Goal: Task Accomplishment & Management: Use online tool/utility

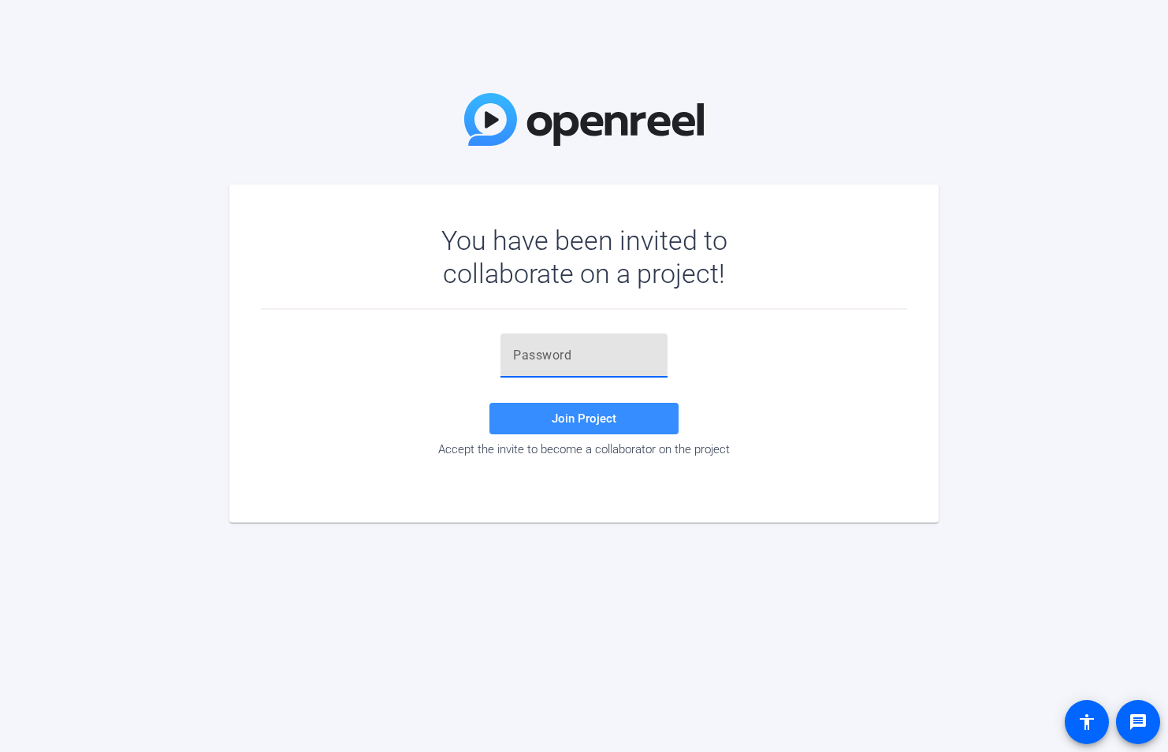
click at [569, 358] on input "text" at bounding box center [584, 355] width 142 height 19
click at [440, 623] on div "You have been invited to collaborate on a project! Join Project Accept the invi…" at bounding box center [584, 376] width 1168 height 752
click at [527, 358] on input "text" at bounding box center [584, 355] width 142 height 19
type input "@RpQc,"
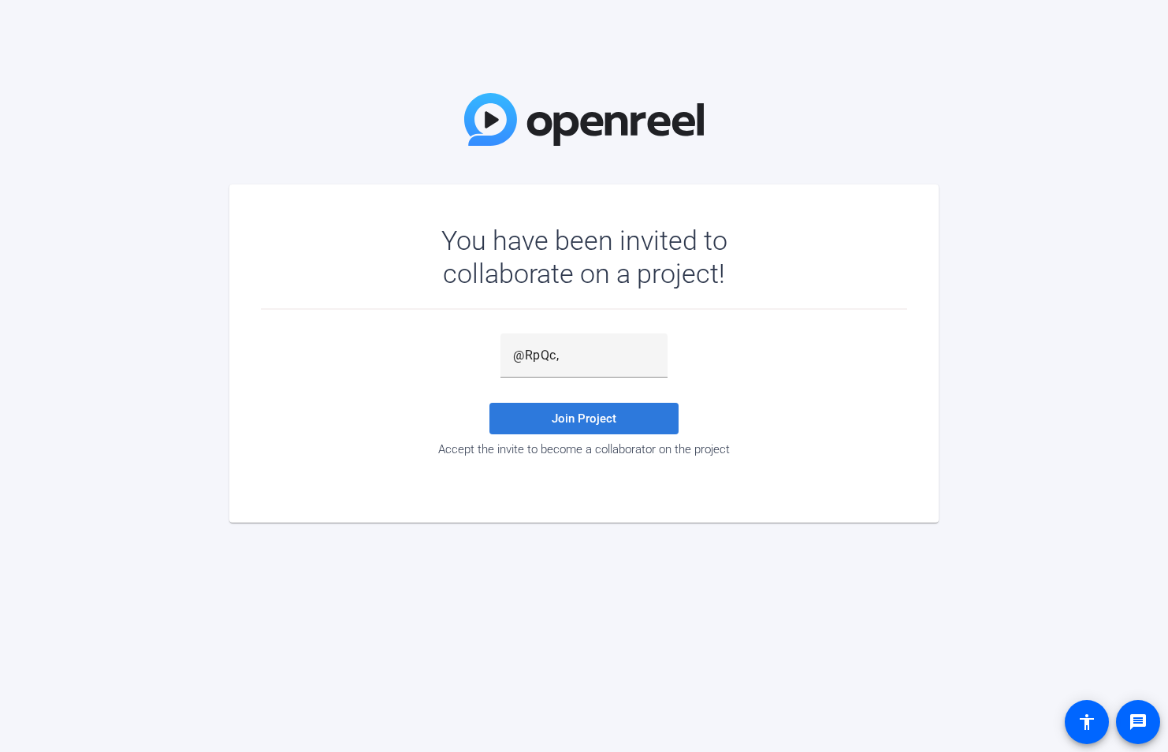
click at [623, 425] on span at bounding box center [583, 418] width 189 height 38
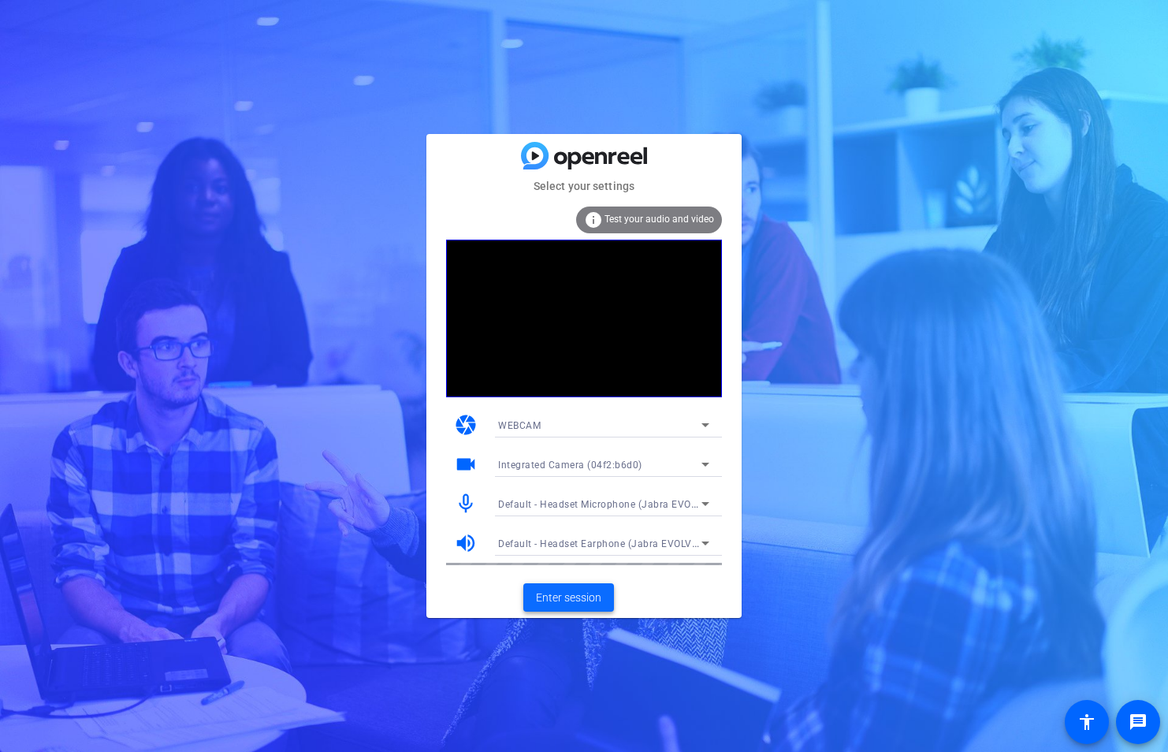
click at [556, 597] on span "Enter session" at bounding box center [568, 597] width 65 height 17
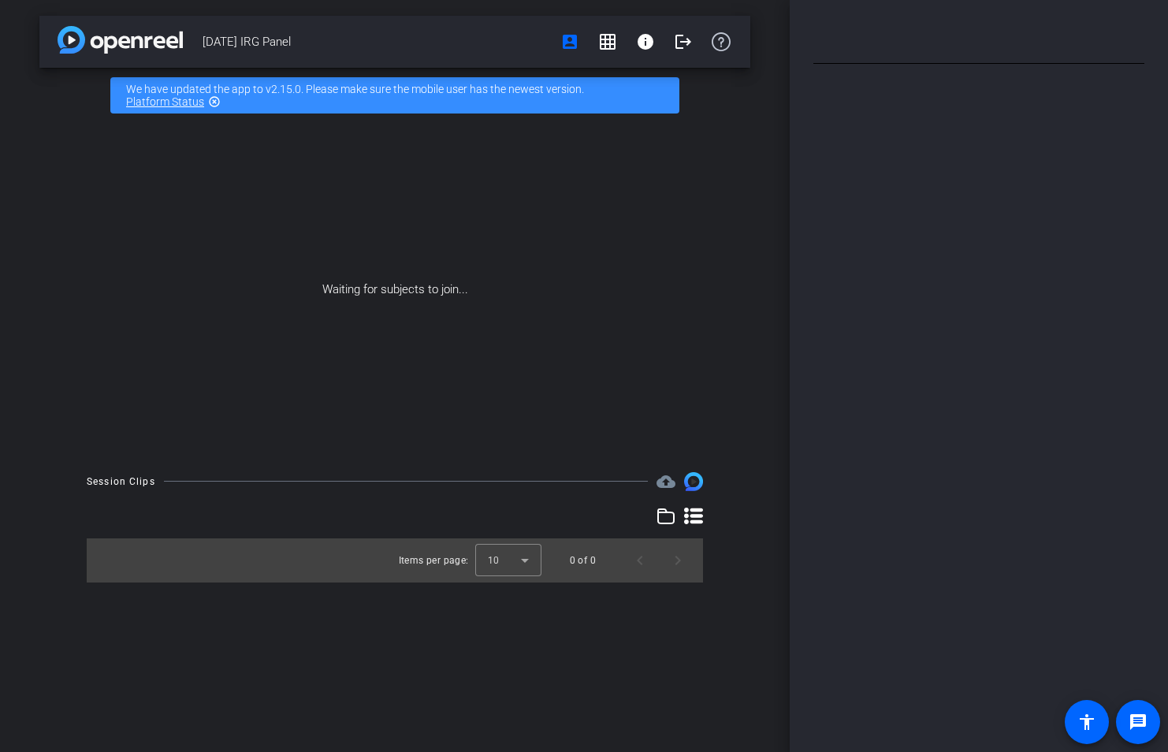
type input "Full script"
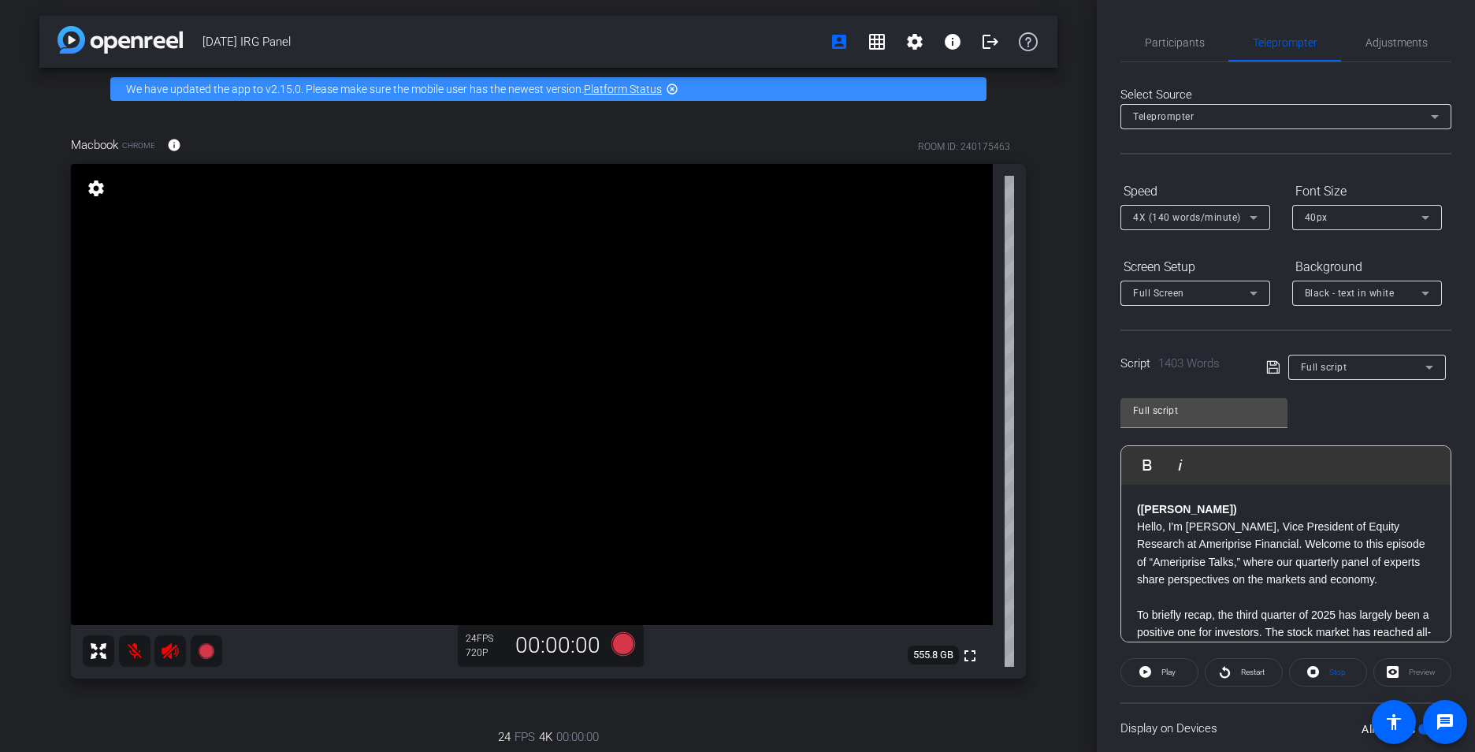
click at [807, 507] on video at bounding box center [532, 394] width 922 height 461
click at [1159, 37] on span "Participants" at bounding box center [1175, 42] width 60 height 11
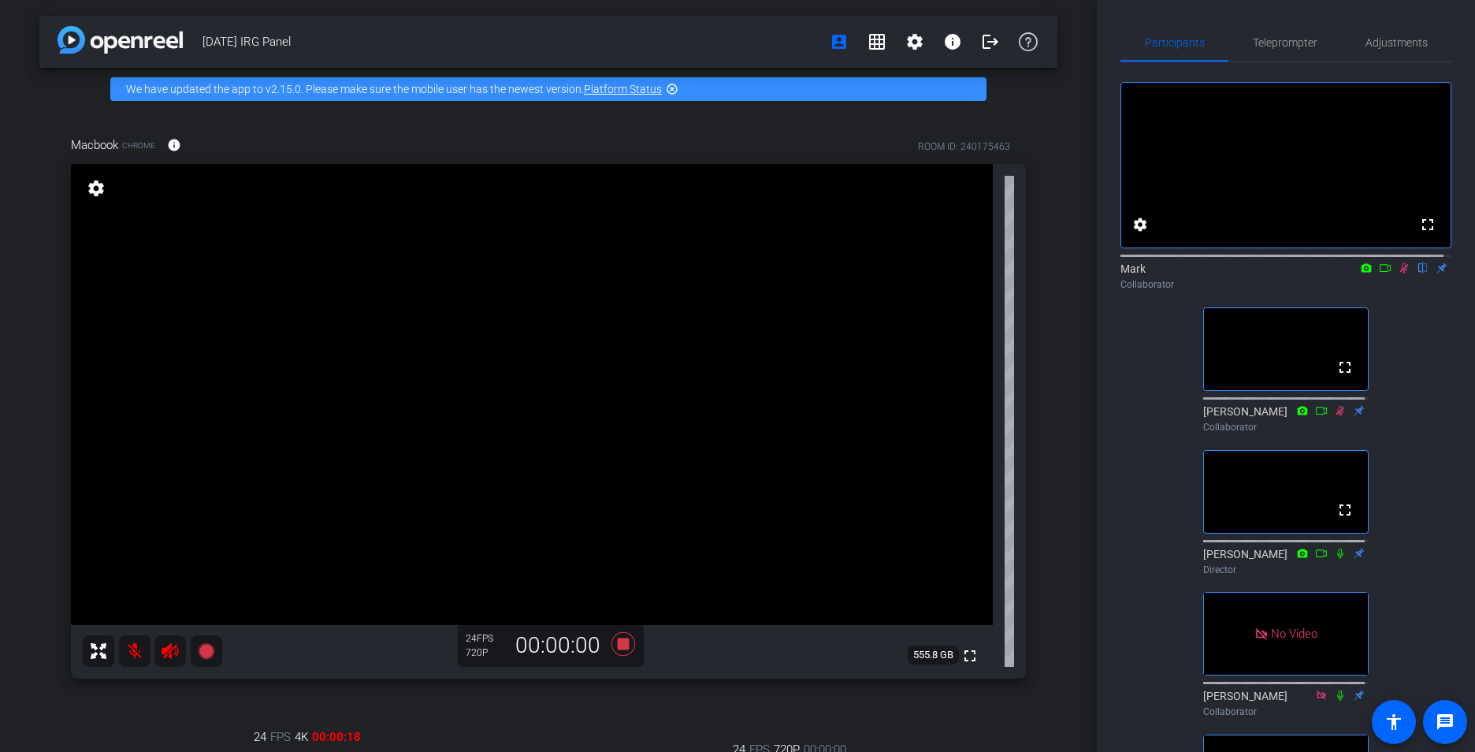
drag, startPoint x: 1465, startPoint y: 150, endPoint x: 1472, endPoint y: 220, distance: 69.6
click at [1167, 221] on div "Participants Teleprompter Adjustments fullscreen settings Mark flip Collaborato…" at bounding box center [1286, 376] width 378 height 752
click at [55, 457] on div "Macbook Chrome info ROOM ID: 240175463 fullscreen settings 555.8 GB 24 FPS 720P…" at bounding box center [548, 563] width 1018 height 907
click at [18, 462] on div "[DATE] IRG Panel account_box grid_on settings info logout We have updated the a…" at bounding box center [548, 376] width 1097 height 752
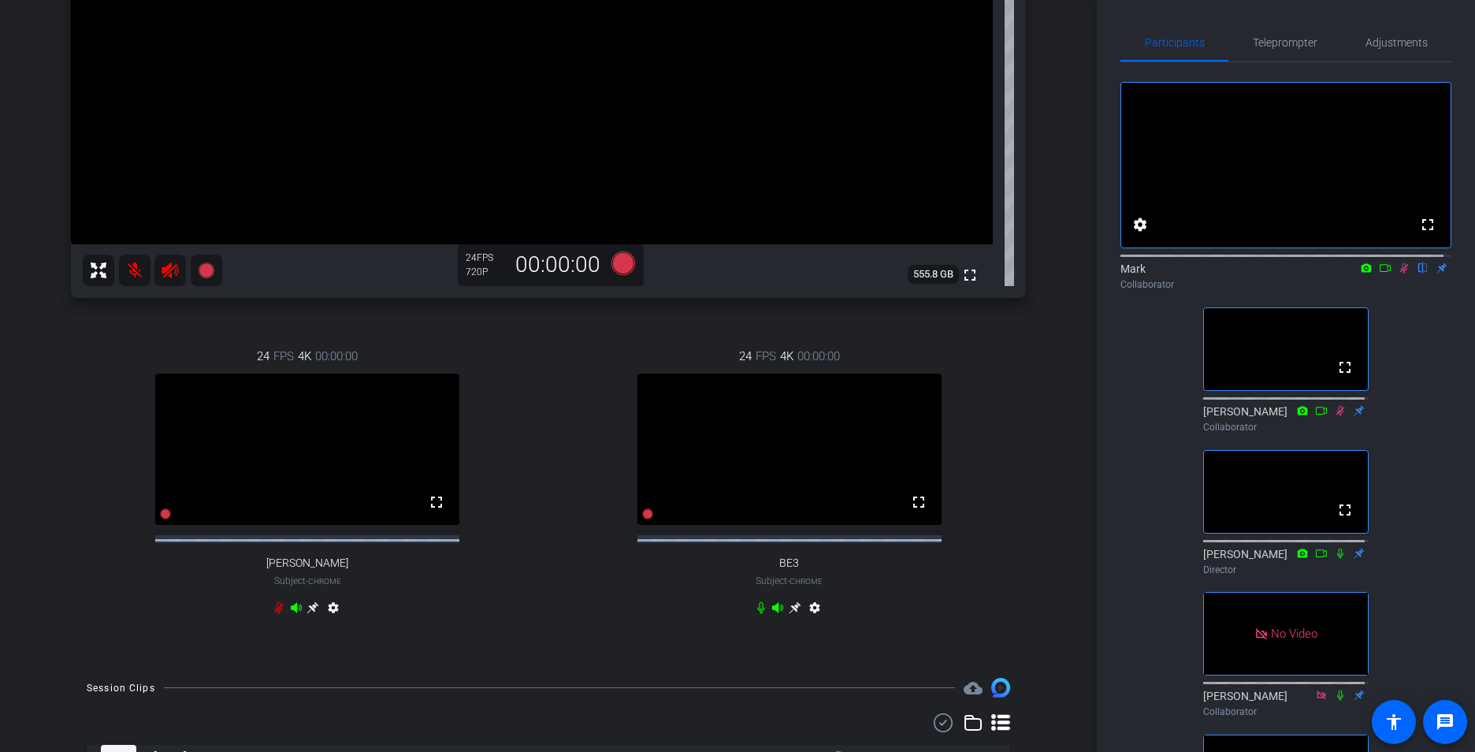
scroll to position [502, 0]
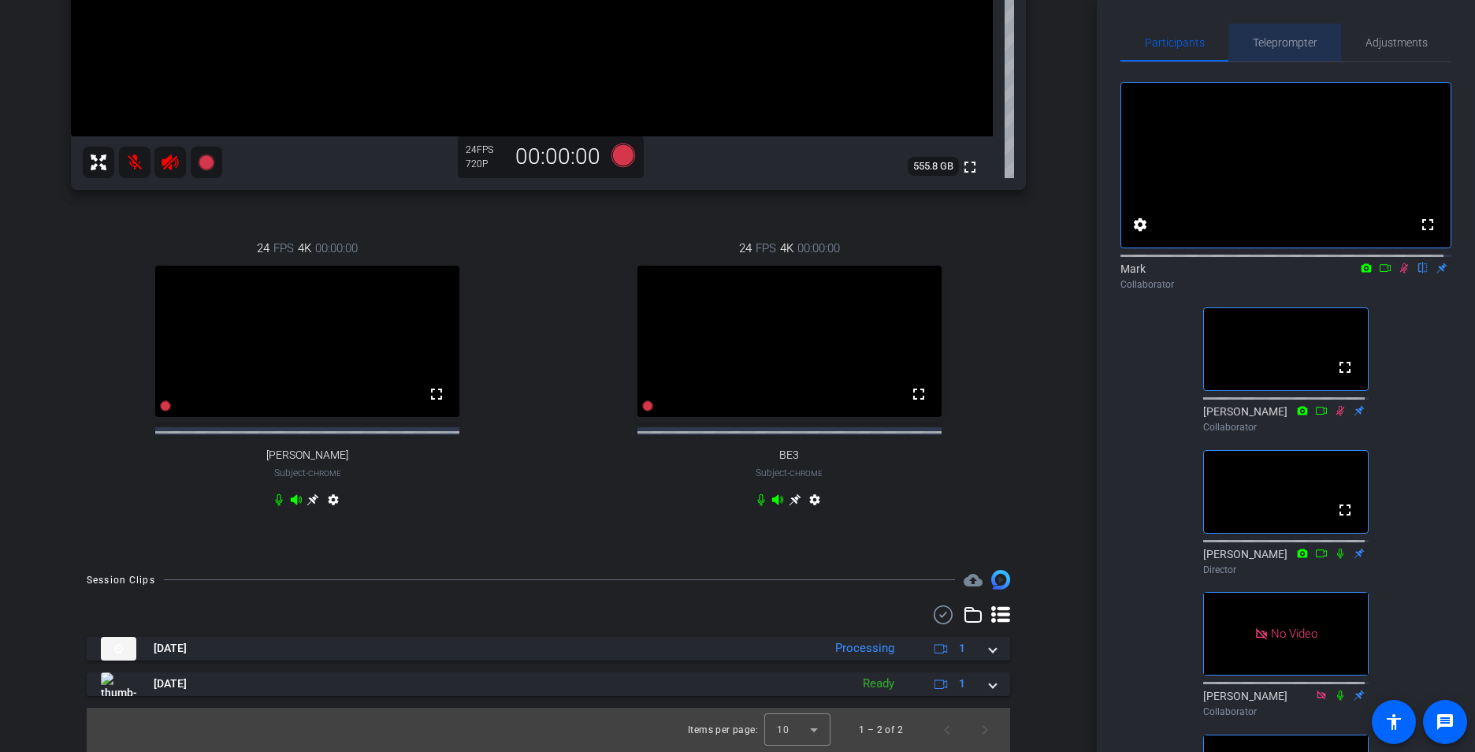
click at [1167, 40] on span "Teleprompter" at bounding box center [1285, 42] width 65 height 11
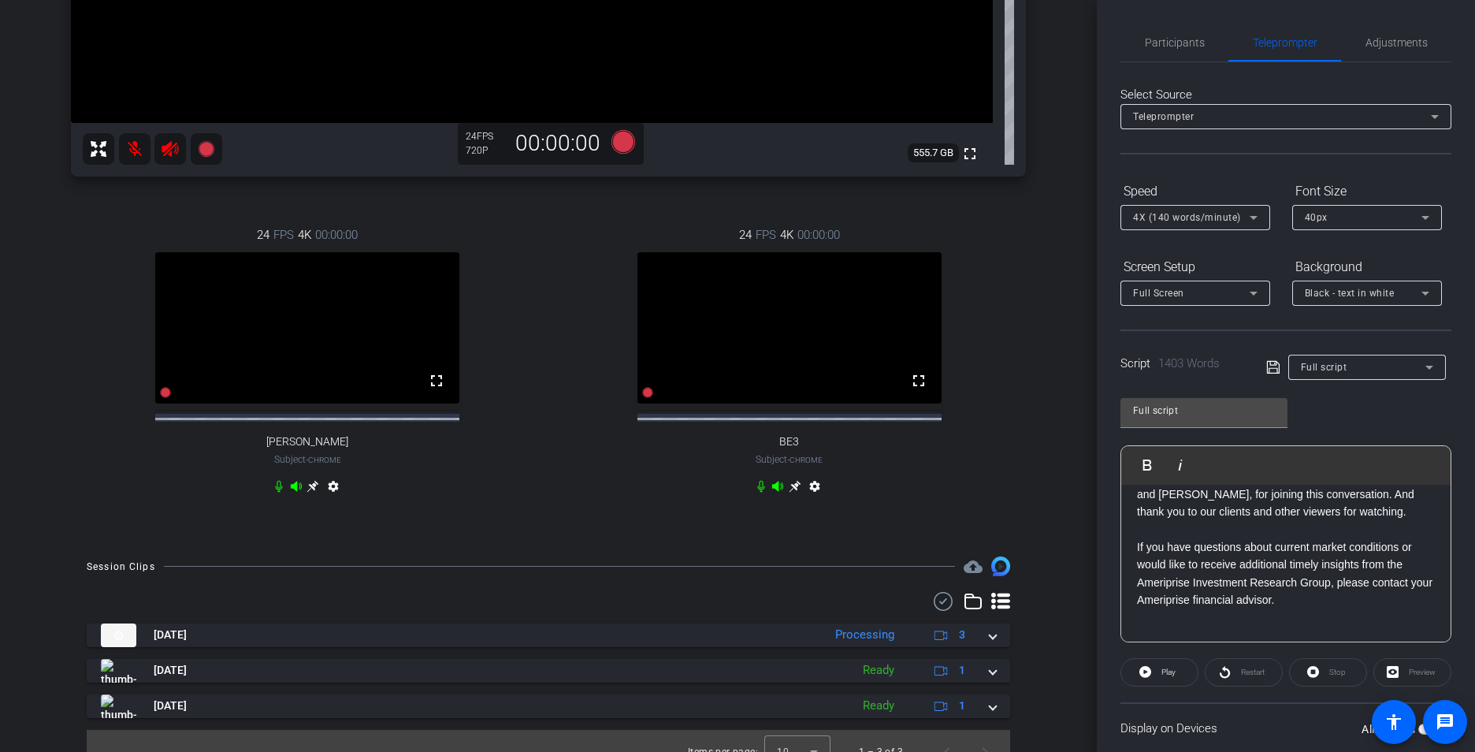
scroll to position [3772, 0]
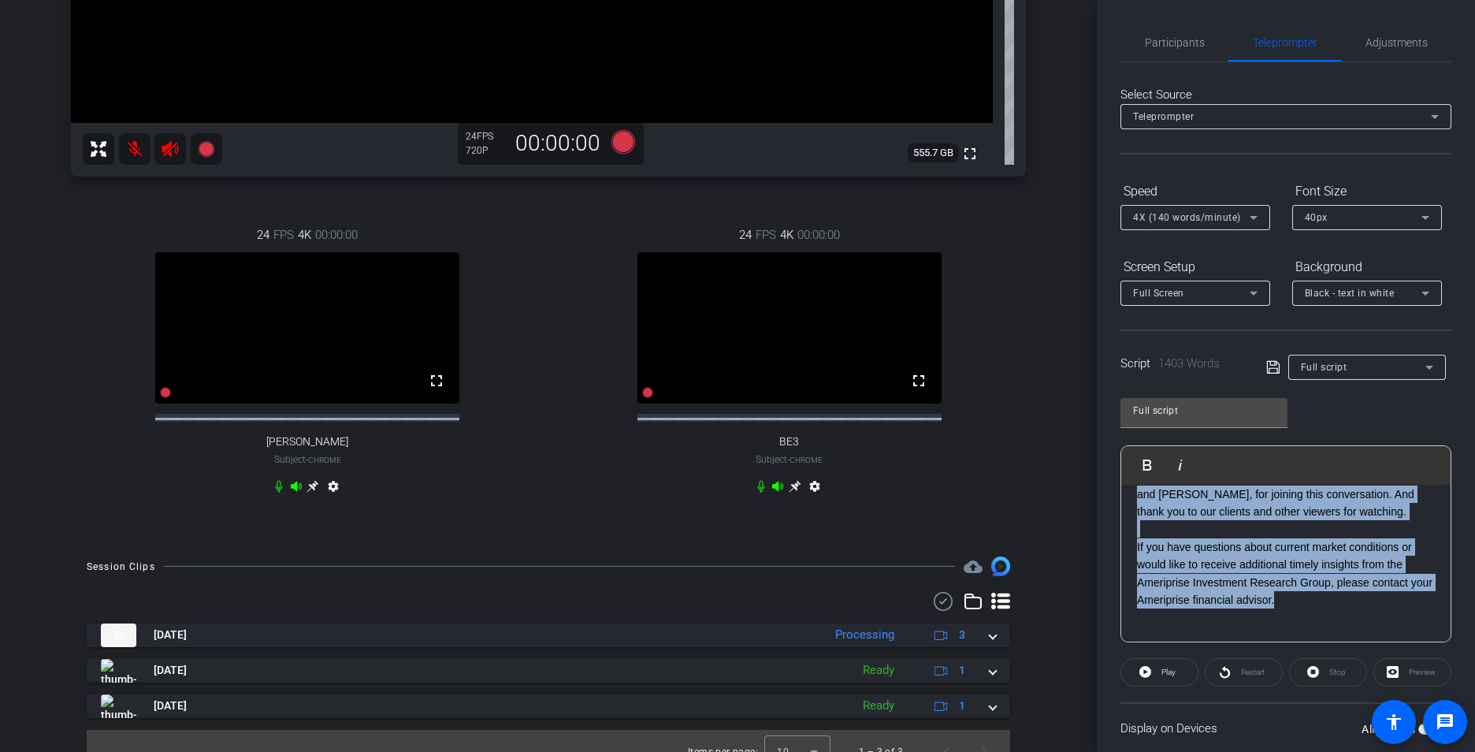
drag, startPoint x: 1136, startPoint y: 574, endPoint x: 1314, endPoint y: 606, distance: 180.8
copy div "Lor’ip dolor, Sitame, con A.E. seddoei tem incidi utlaboree dolo magn al eni ad…"
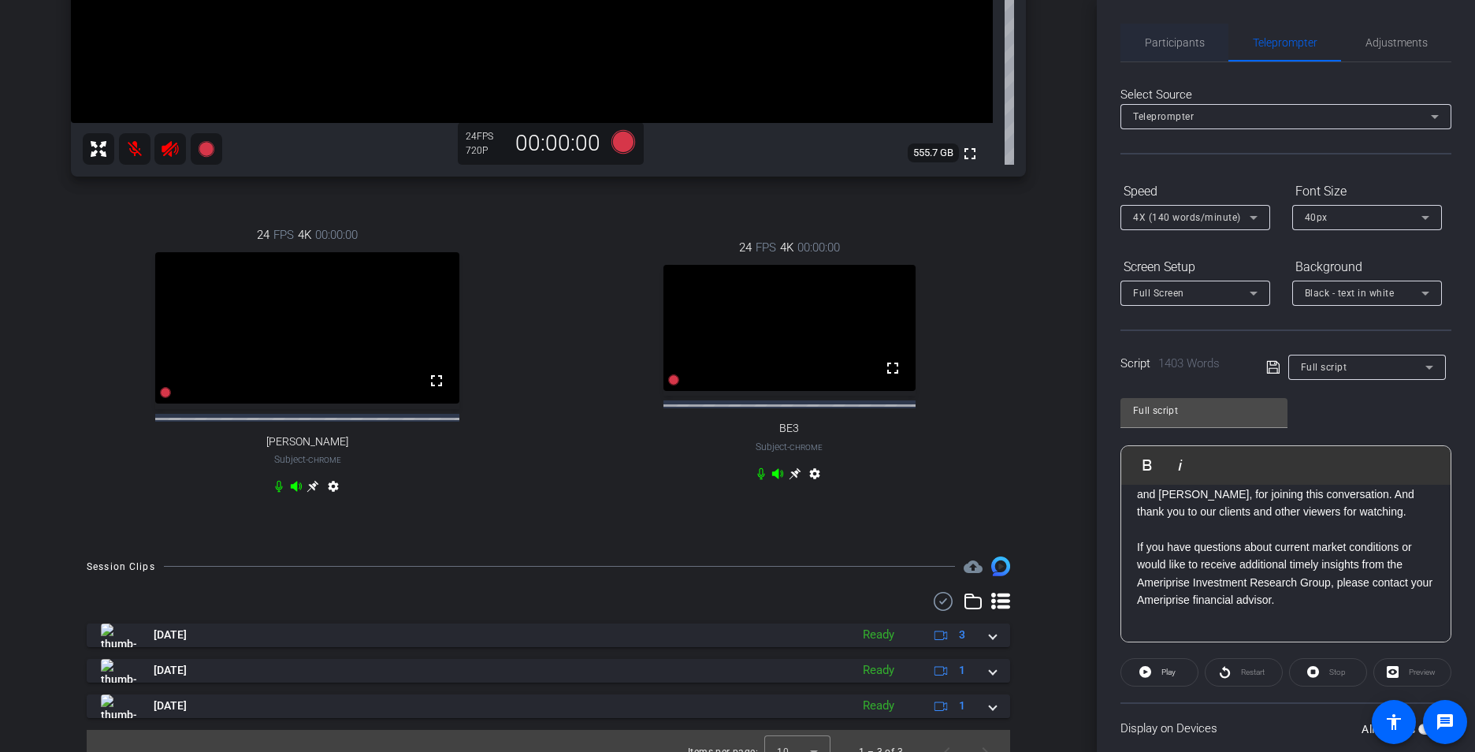
click at [1167, 38] on span "Participants" at bounding box center [1175, 42] width 60 height 11
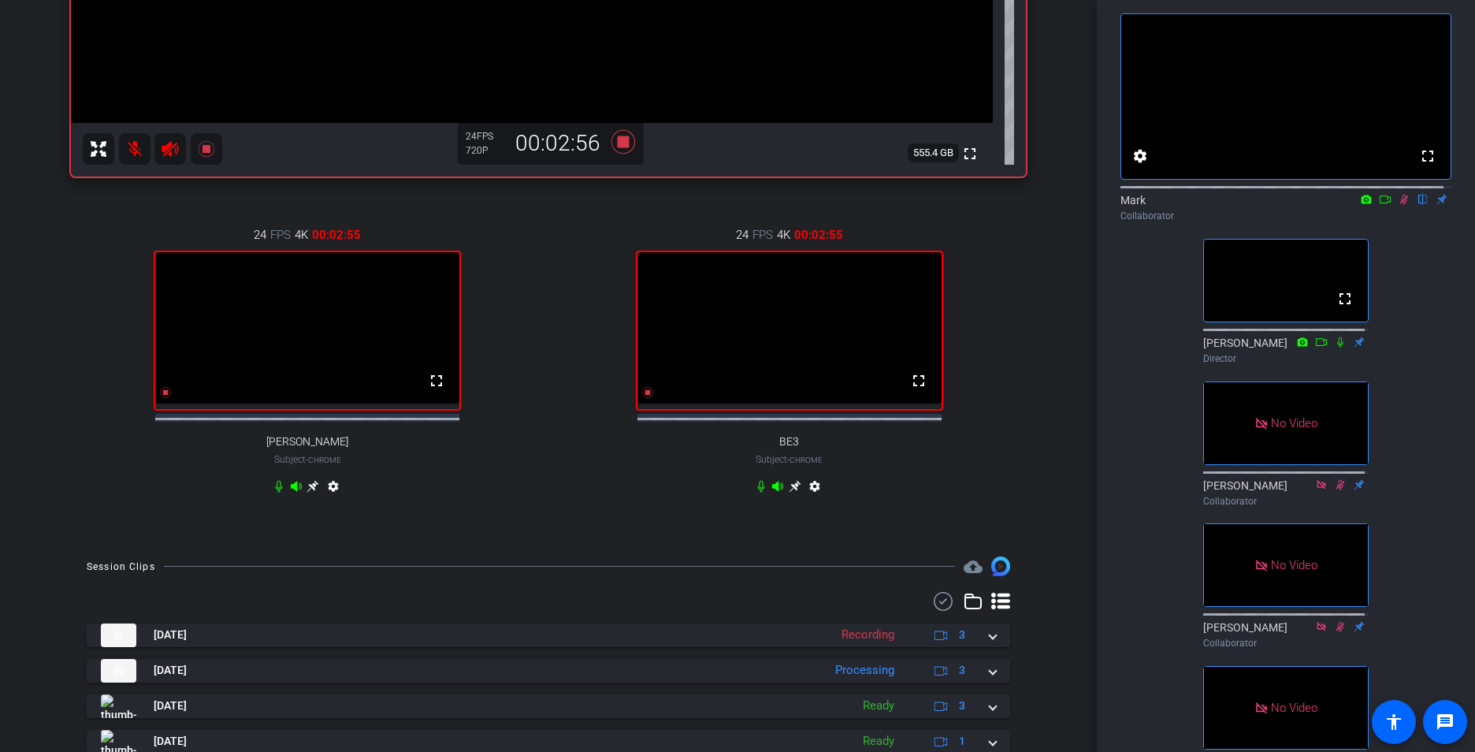
scroll to position [0, 0]
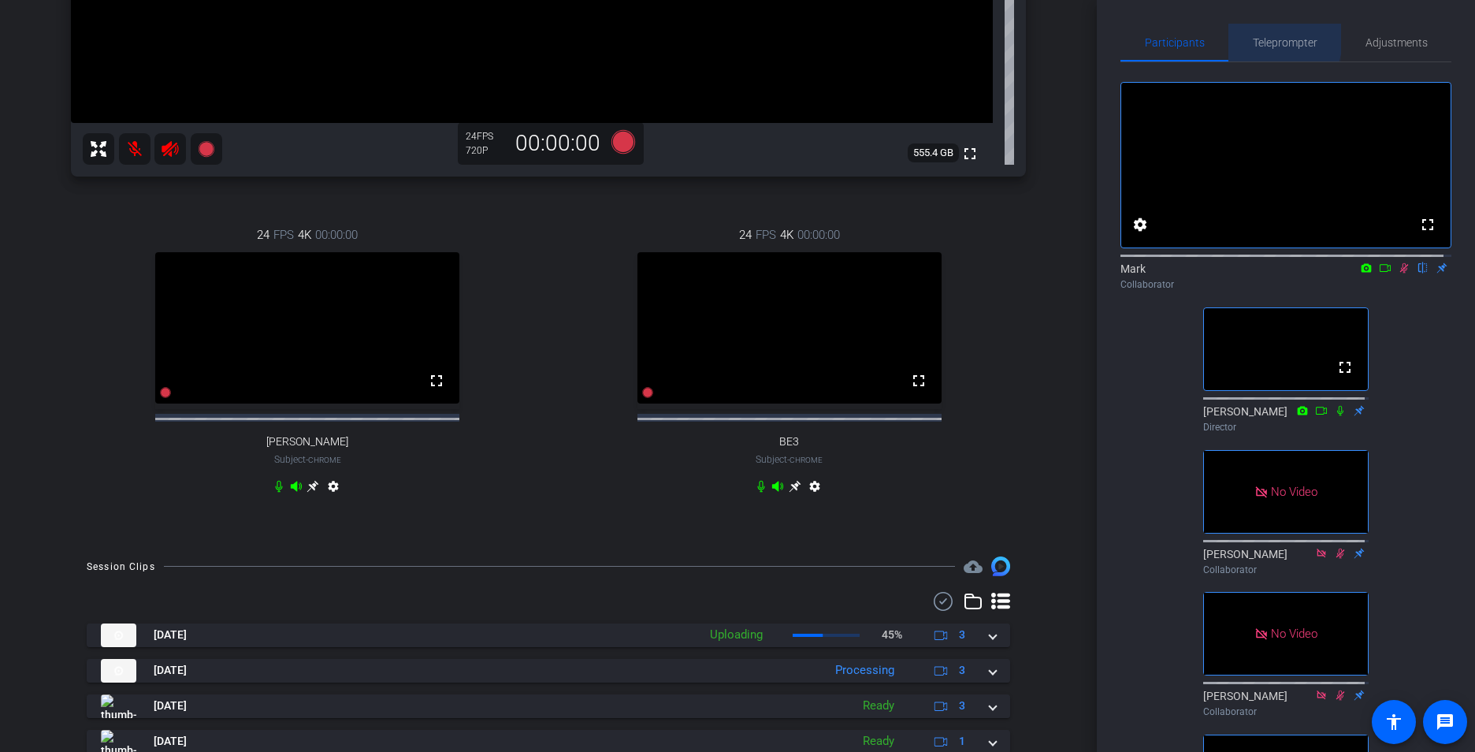
click at [1167, 39] on span "Teleprompter" at bounding box center [1285, 42] width 65 height 11
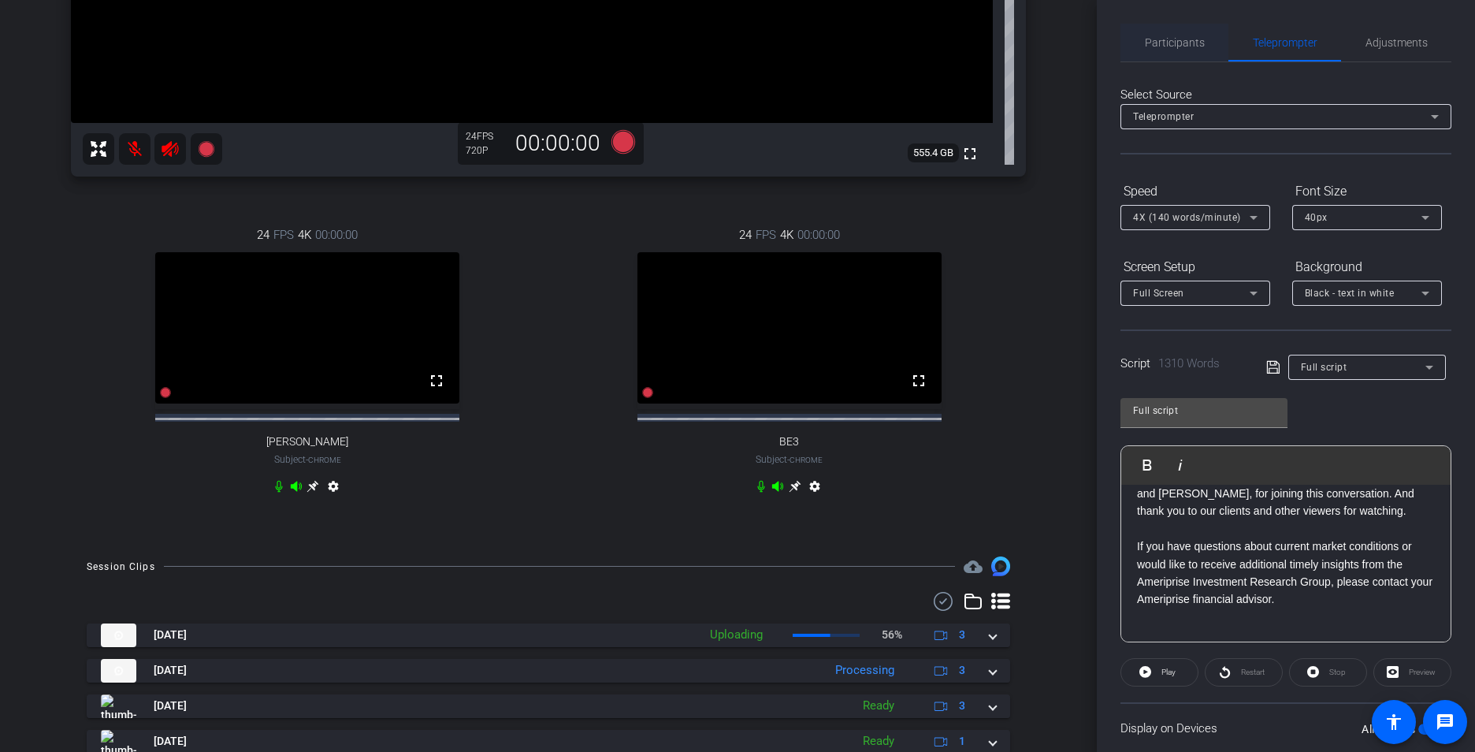
click at [1167, 39] on span "Participants" at bounding box center [1175, 42] width 60 height 11
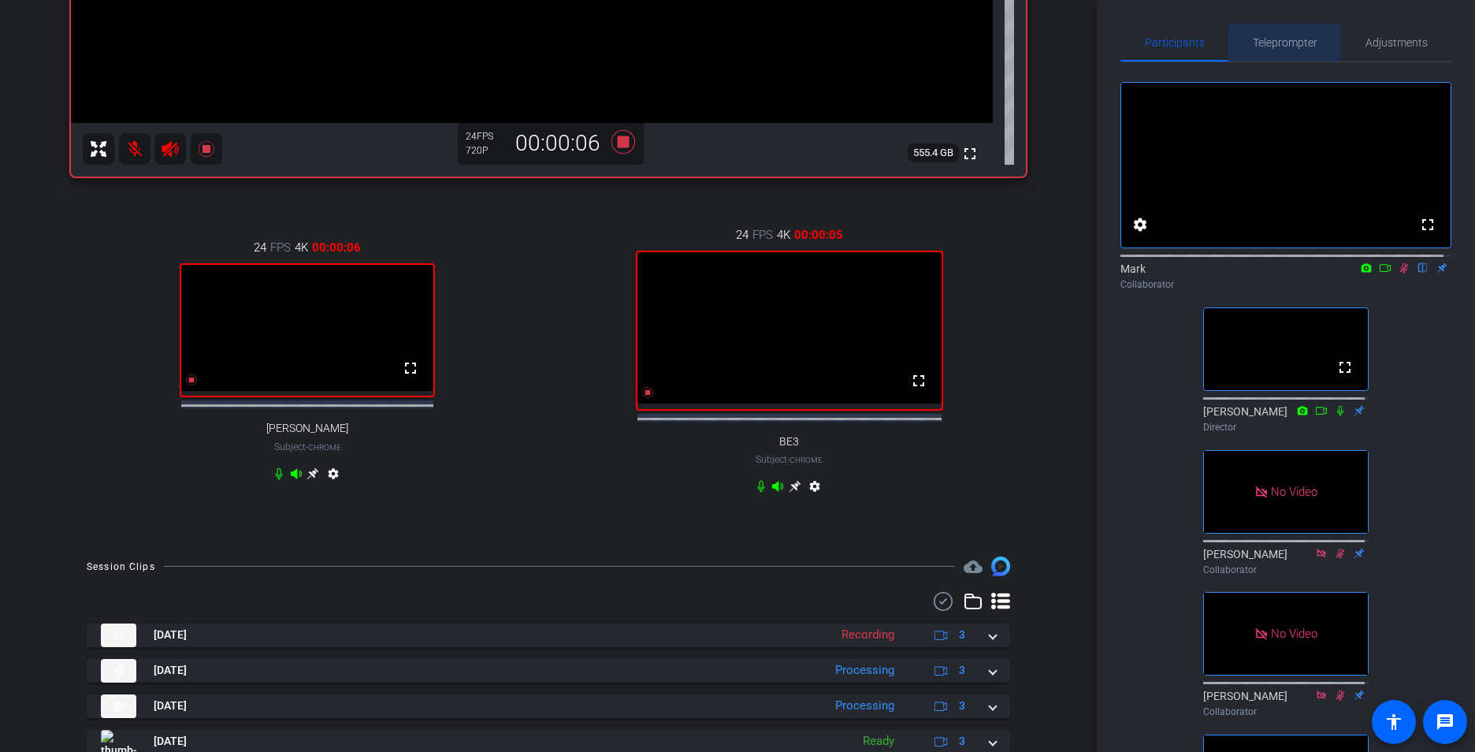
click at [1167, 37] on span "Teleprompter" at bounding box center [1285, 42] width 65 height 11
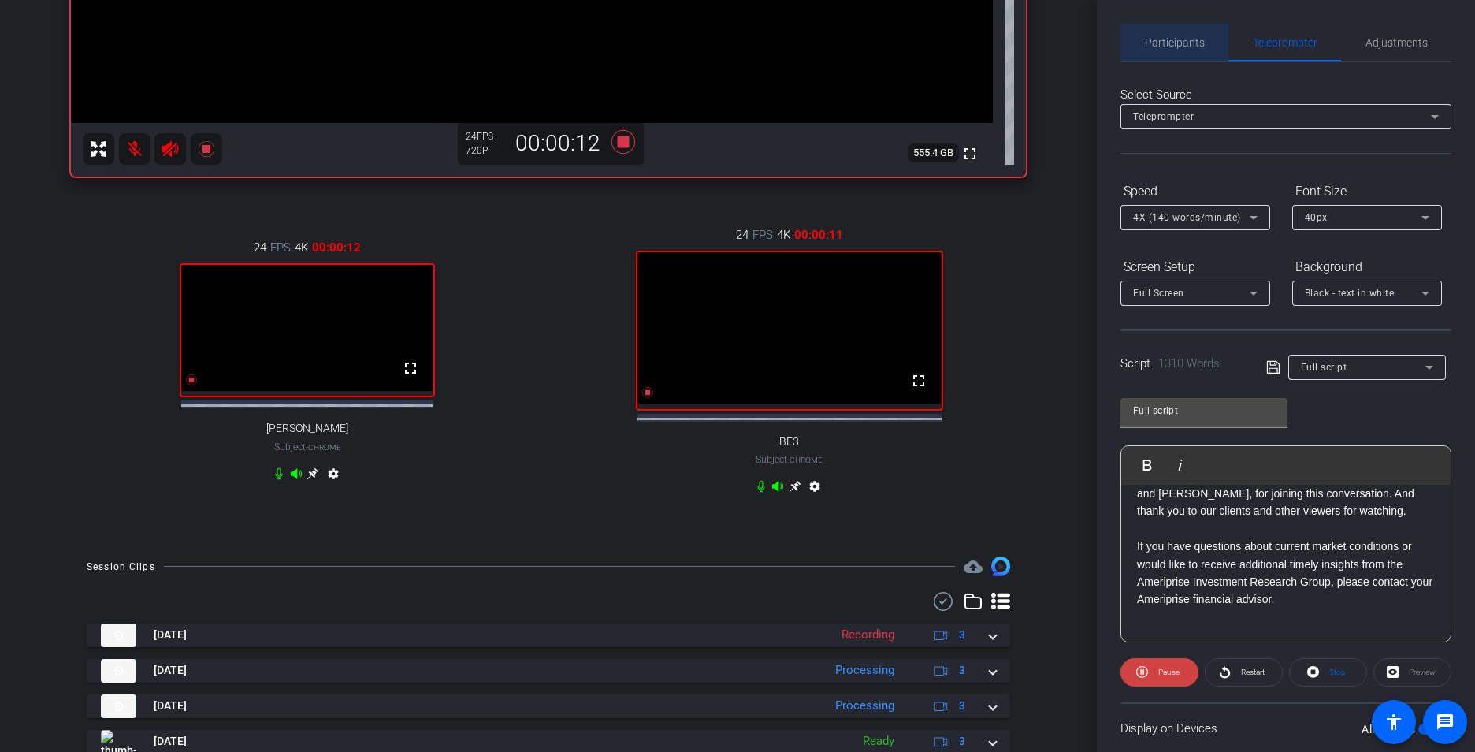
click at [1167, 38] on span "Participants" at bounding box center [1175, 42] width 60 height 11
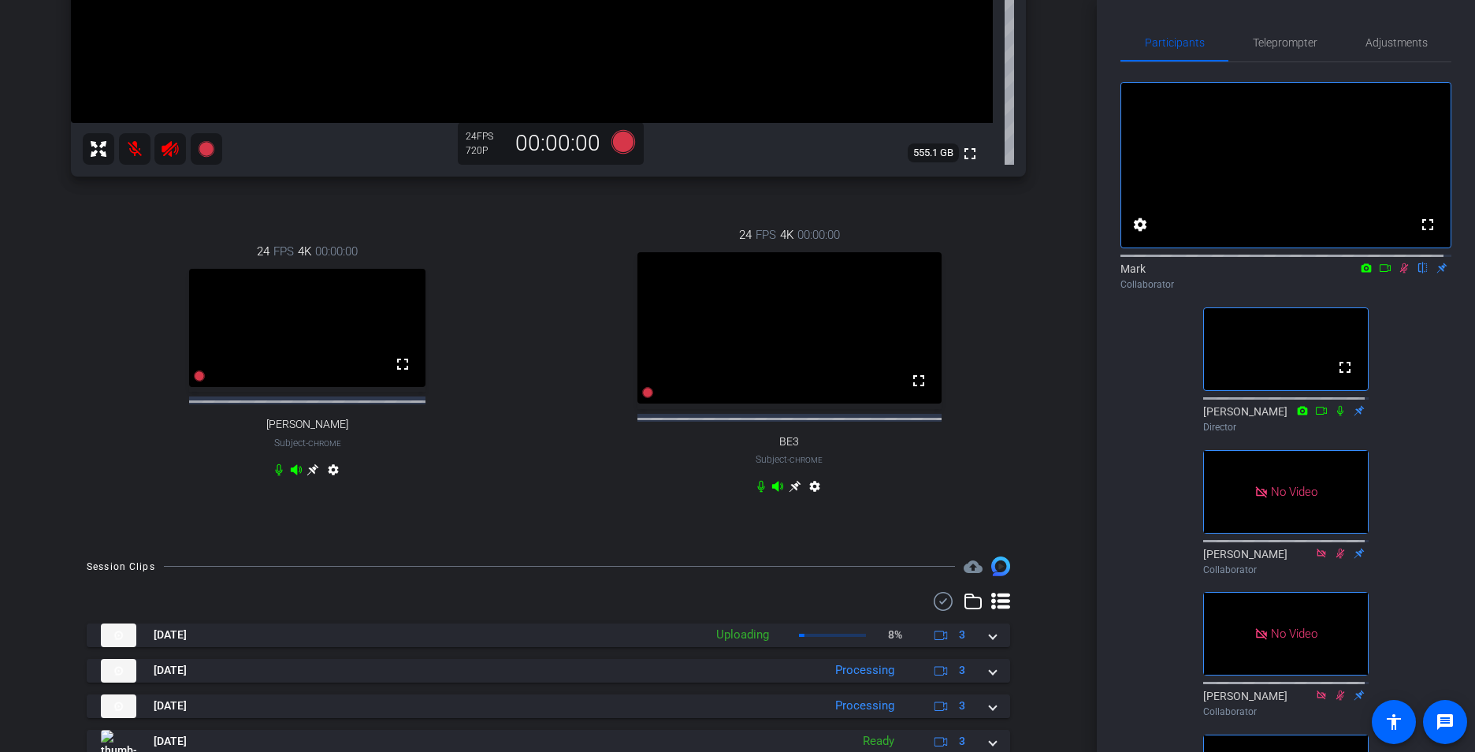
click at [1167, 273] on icon at bounding box center [1404, 267] width 13 height 11
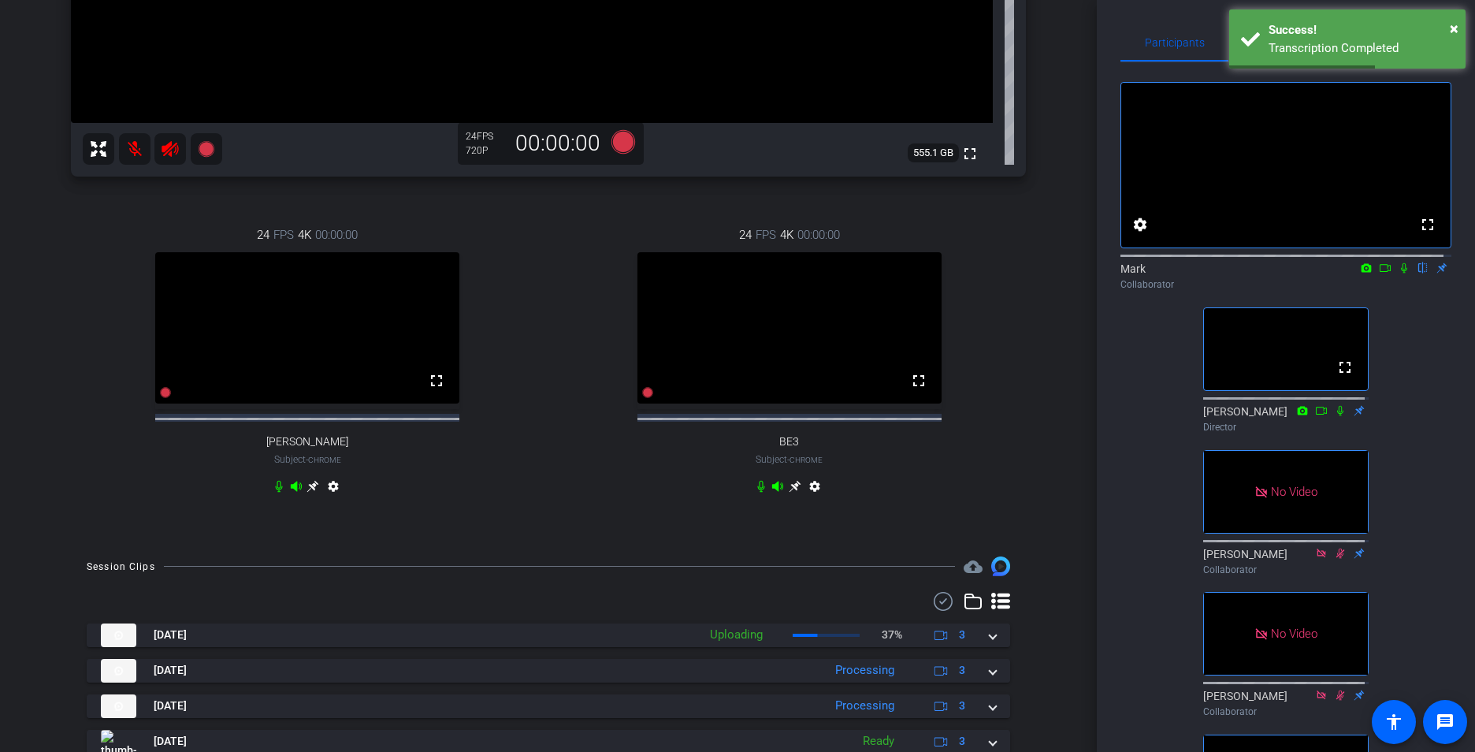
click at [1167, 273] on icon at bounding box center [1404, 267] width 13 height 11
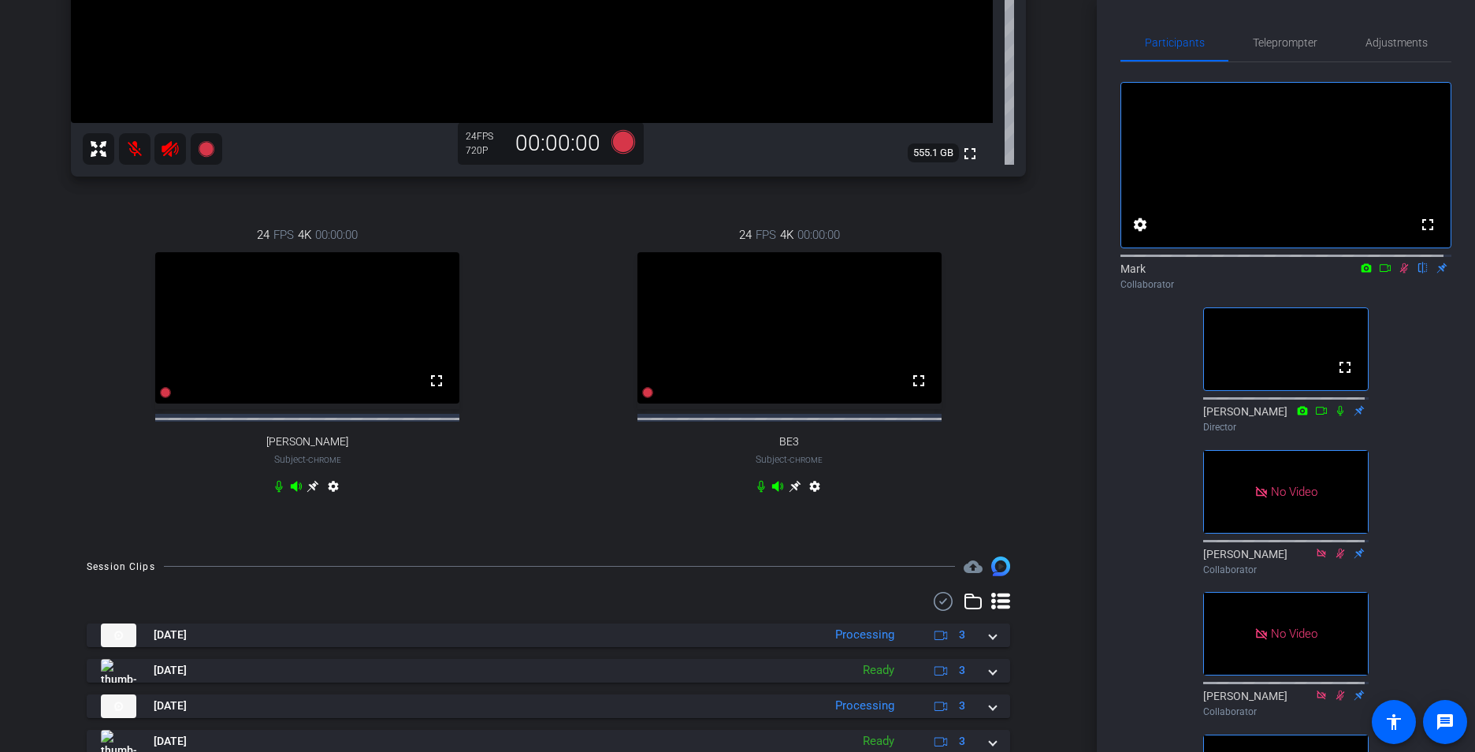
click at [1167, 273] on icon at bounding box center [1404, 267] width 13 height 11
click at [1167, 273] on icon at bounding box center [1404, 268] width 6 height 10
click at [1167, 273] on icon at bounding box center [1404, 267] width 13 height 11
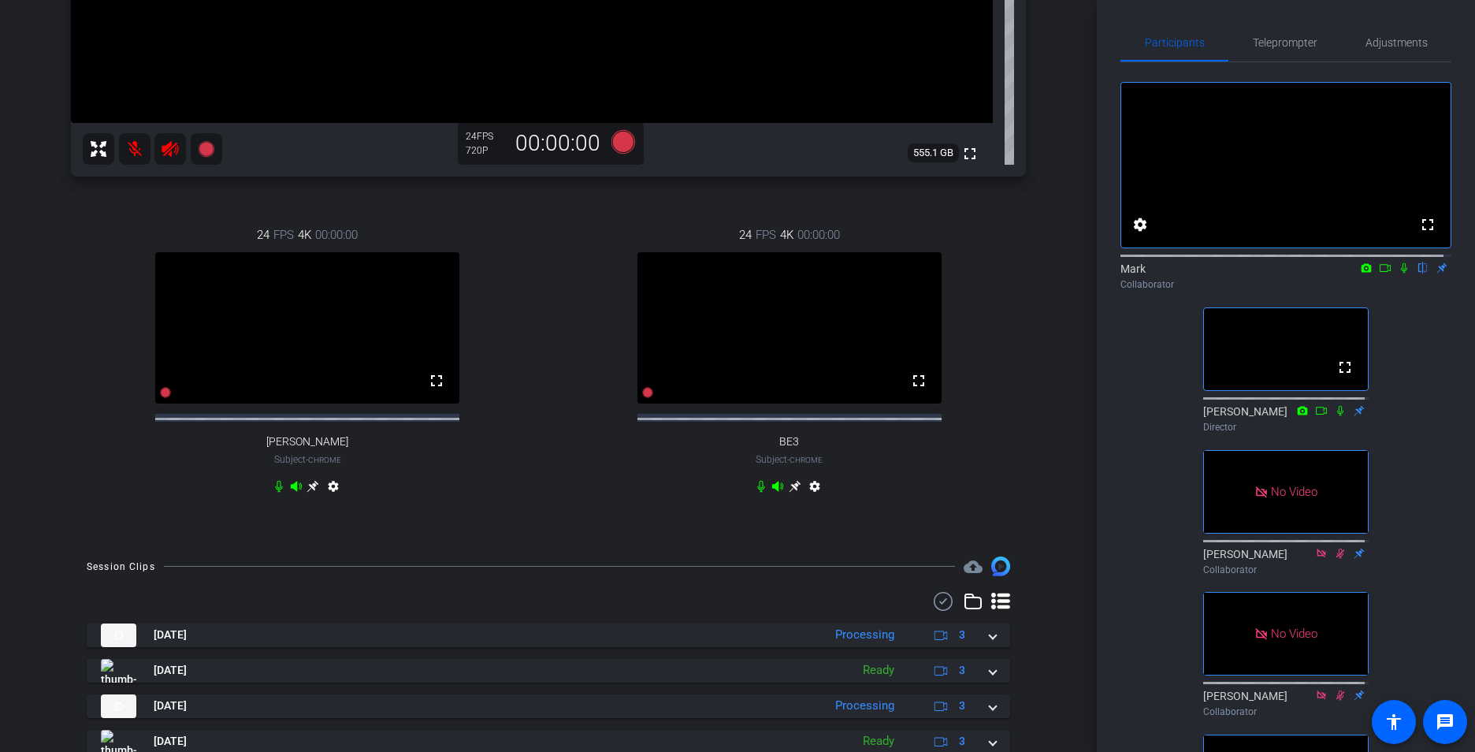
click at [1167, 273] on icon at bounding box center [1404, 268] width 6 height 10
